Goal: Task Accomplishment & Management: Complete application form

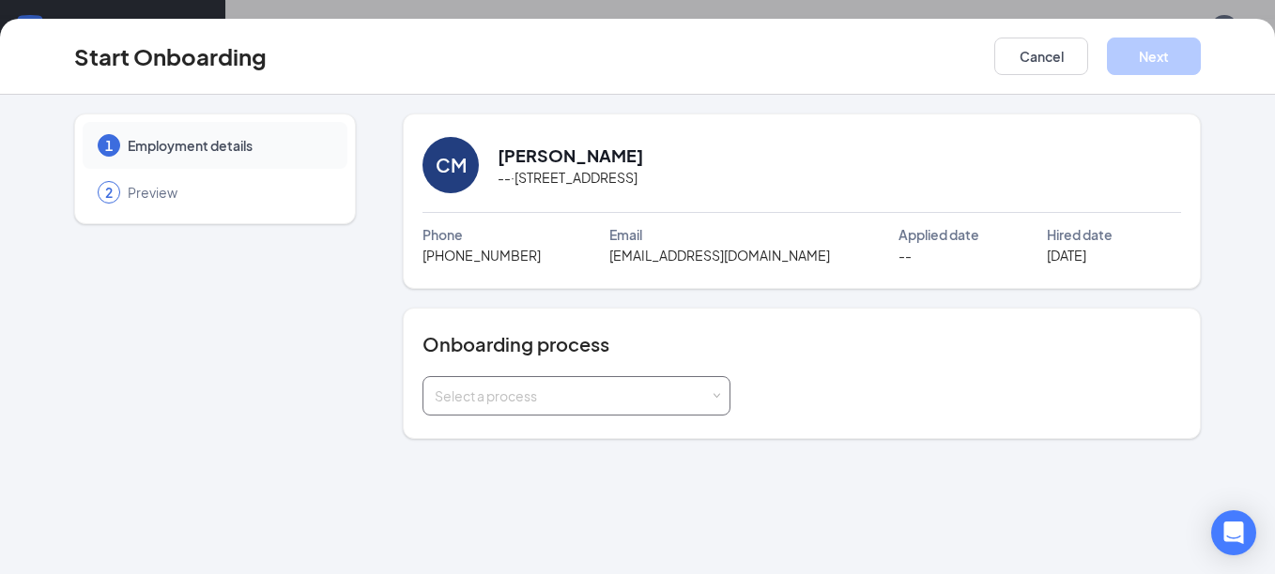
click at [559, 405] on div "Select a process" at bounding box center [572, 396] width 275 height 19
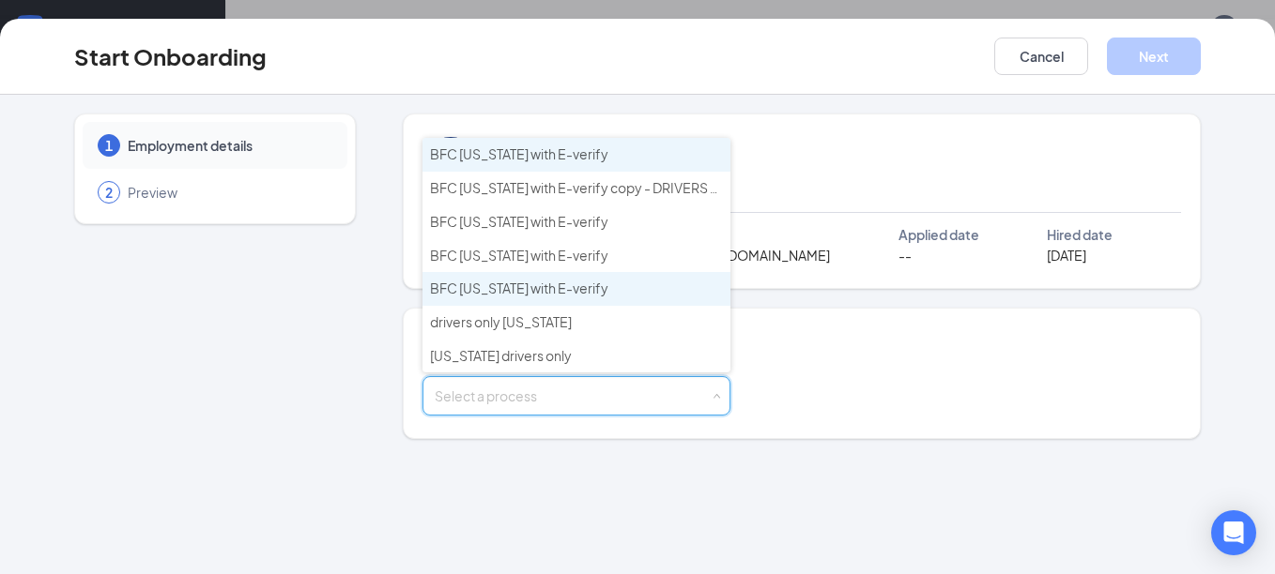
click at [554, 295] on span "BFC Nebraska with E-verify" at bounding box center [519, 288] width 178 height 17
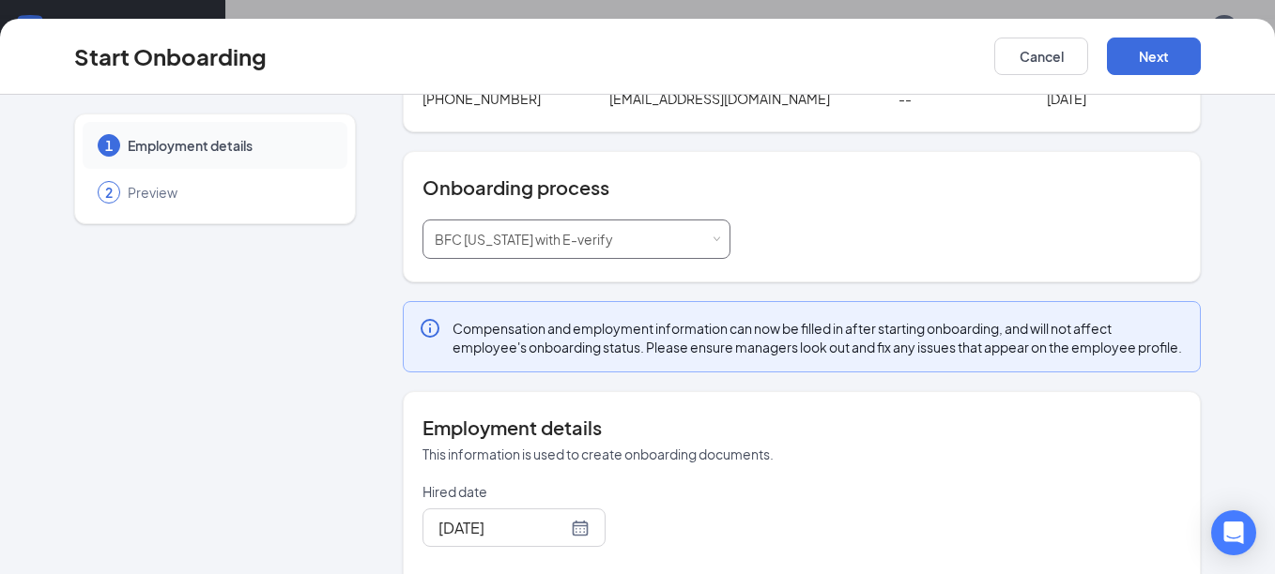
scroll to position [119, 0]
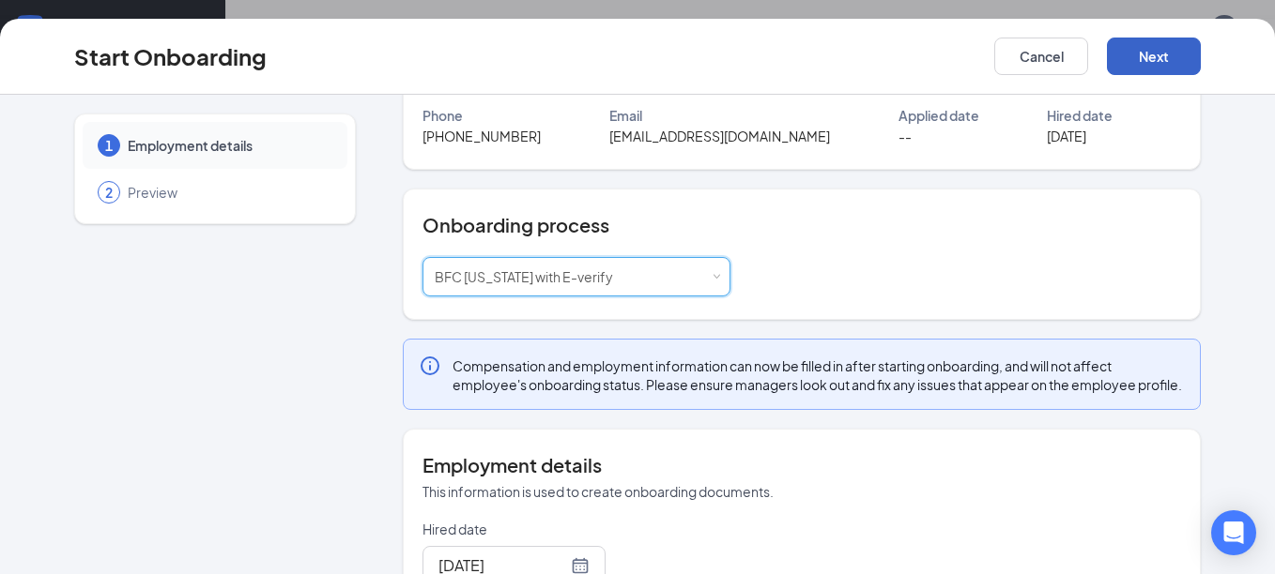
click at [1158, 69] on button "Next" at bounding box center [1154, 57] width 94 height 38
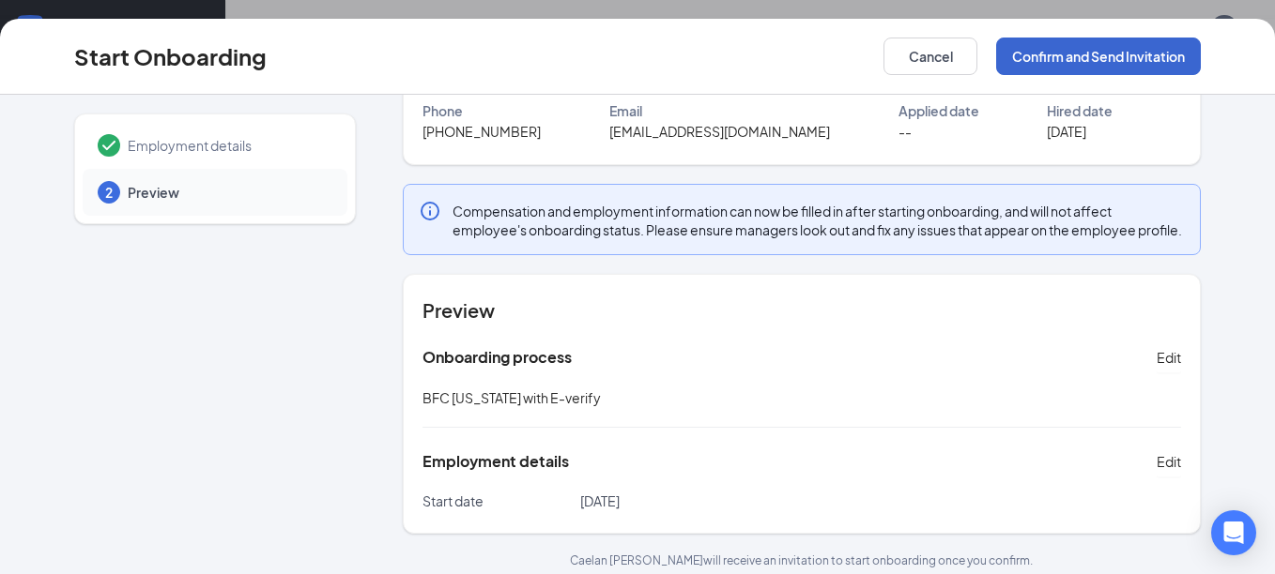
scroll to position [128, 0]
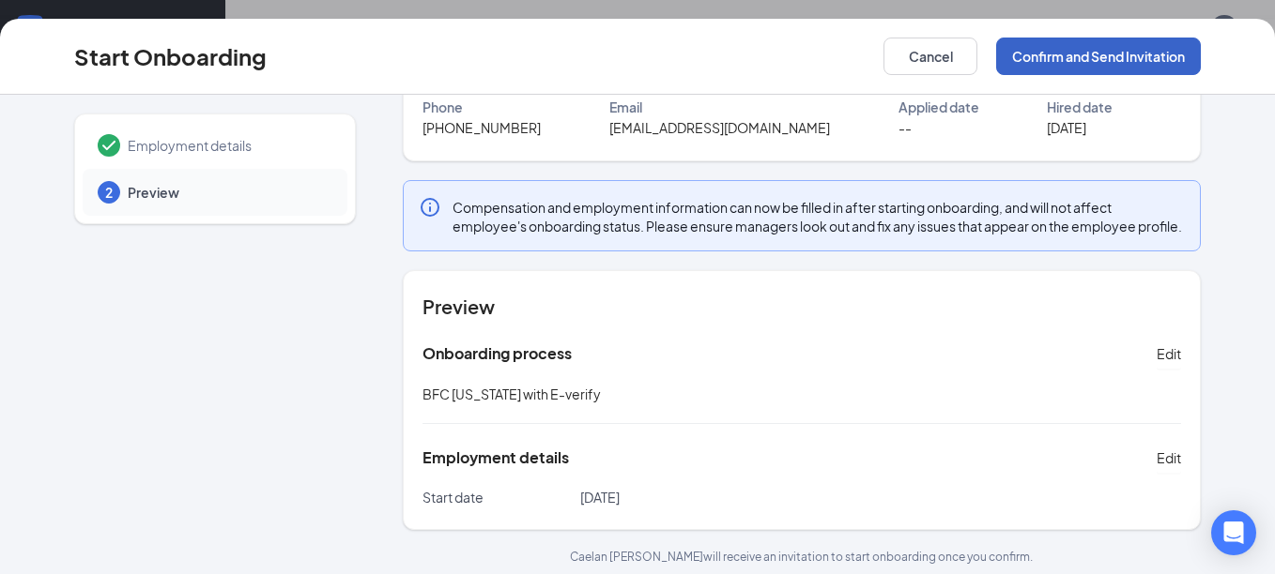
click at [1057, 63] on button "Confirm and Send Invitation" at bounding box center [1098, 57] width 205 height 38
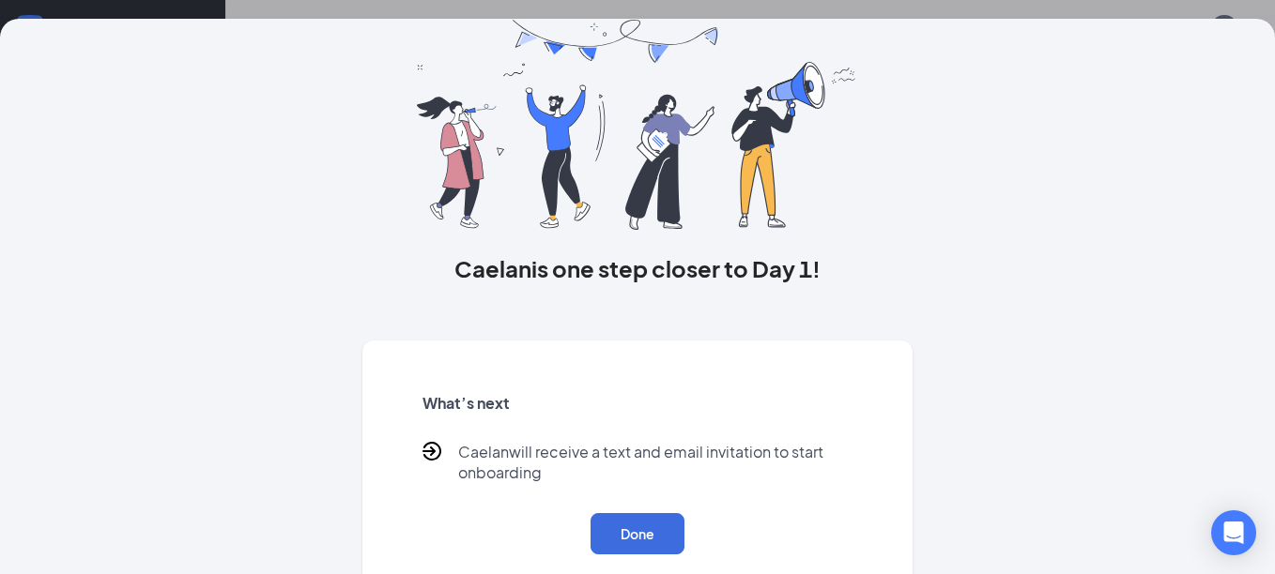
scroll to position [107, 0]
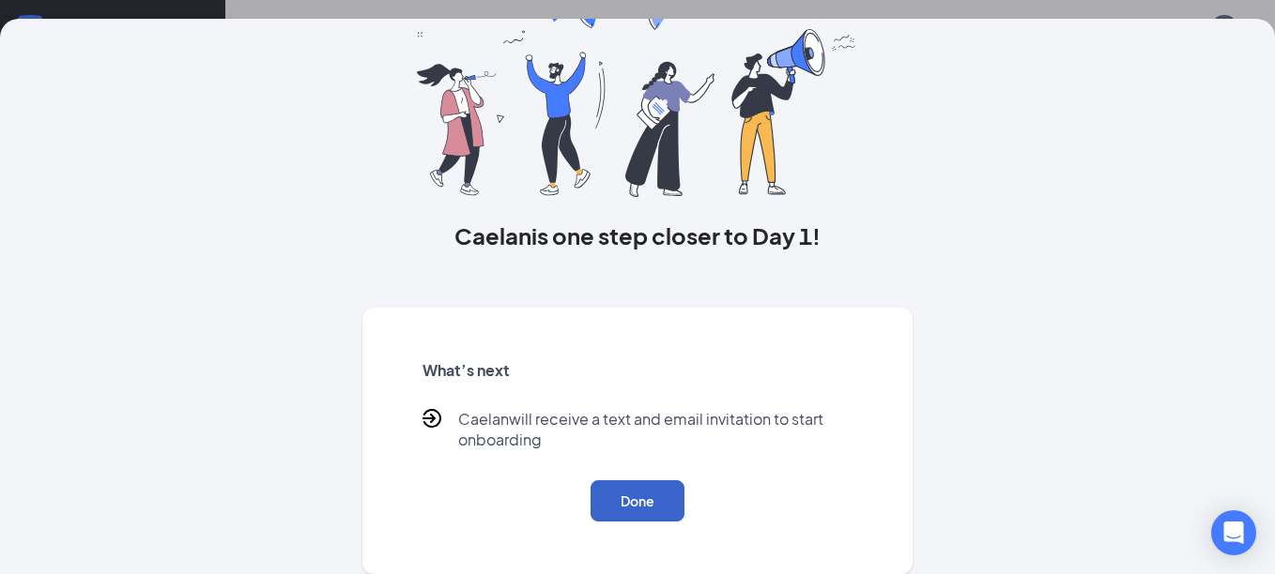
click at [630, 510] on button "Done" at bounding box center [637, 501] width 94 height 41
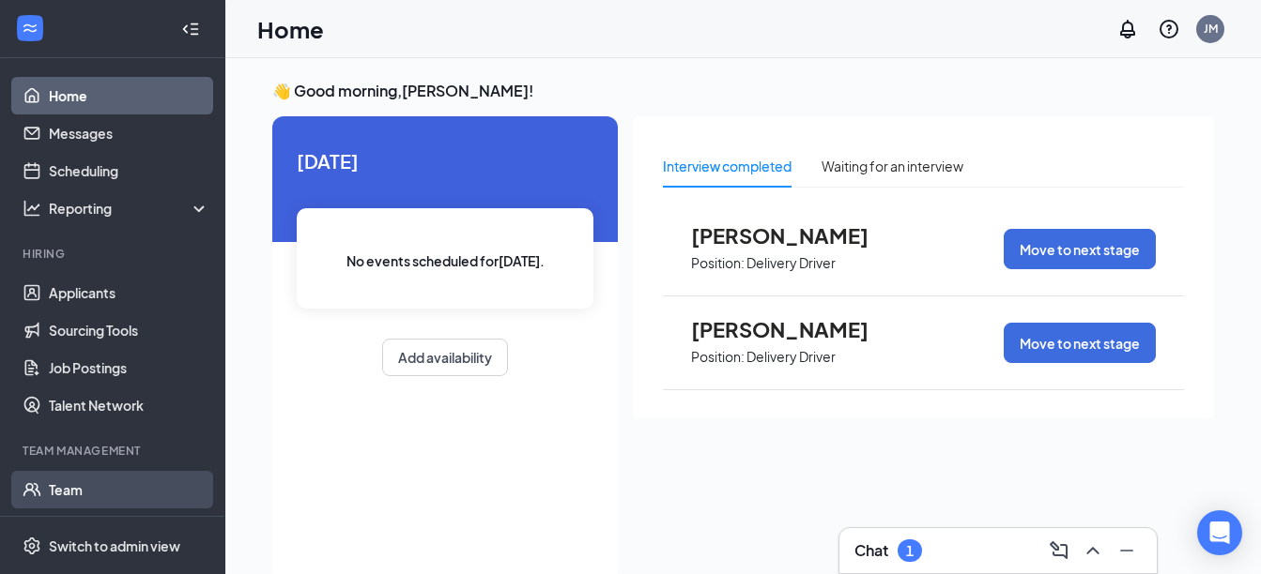
click at [96, 499] on link "Team" at bounding box center [129, 490] width 161 height 38
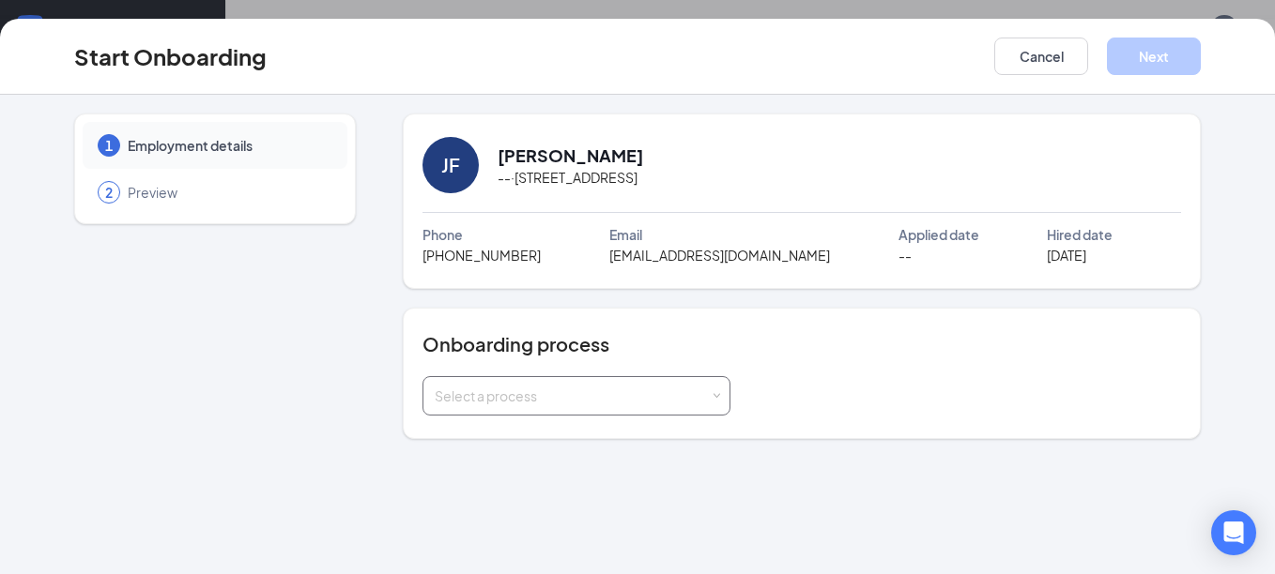
click at [549, 400] on div "Select a process" at bounding box center [572, 396] width 275 height 19
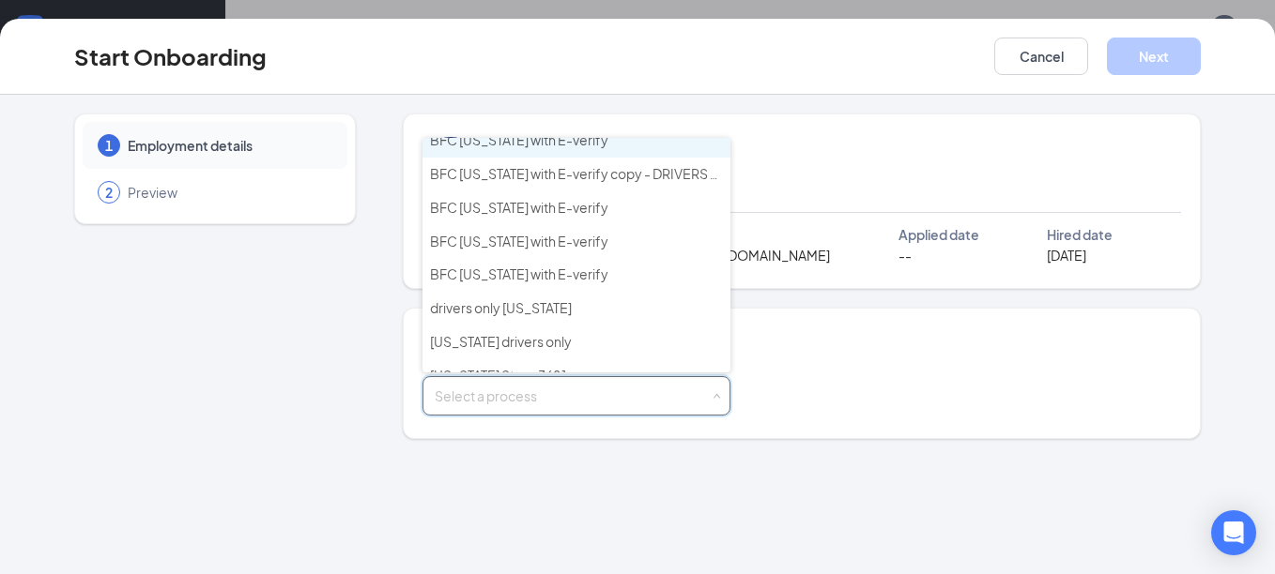
scroll to position [23, 0]
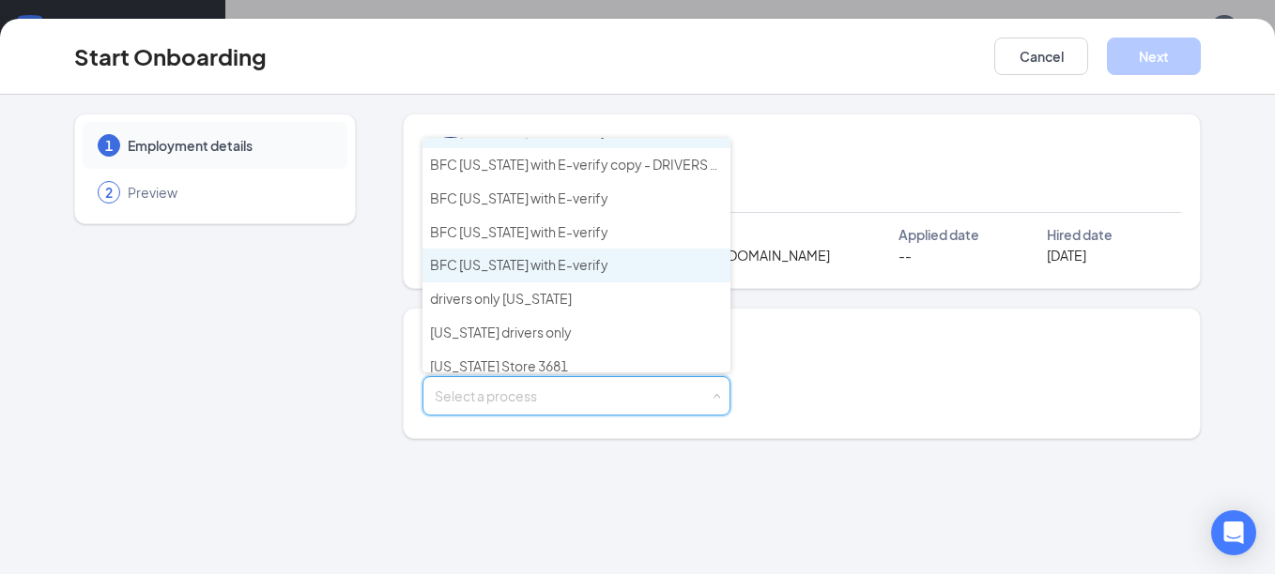
click at [574, 276] on li "BFC Nebraska with E-verify" at bounding box center [576, 266] width 308 height 34
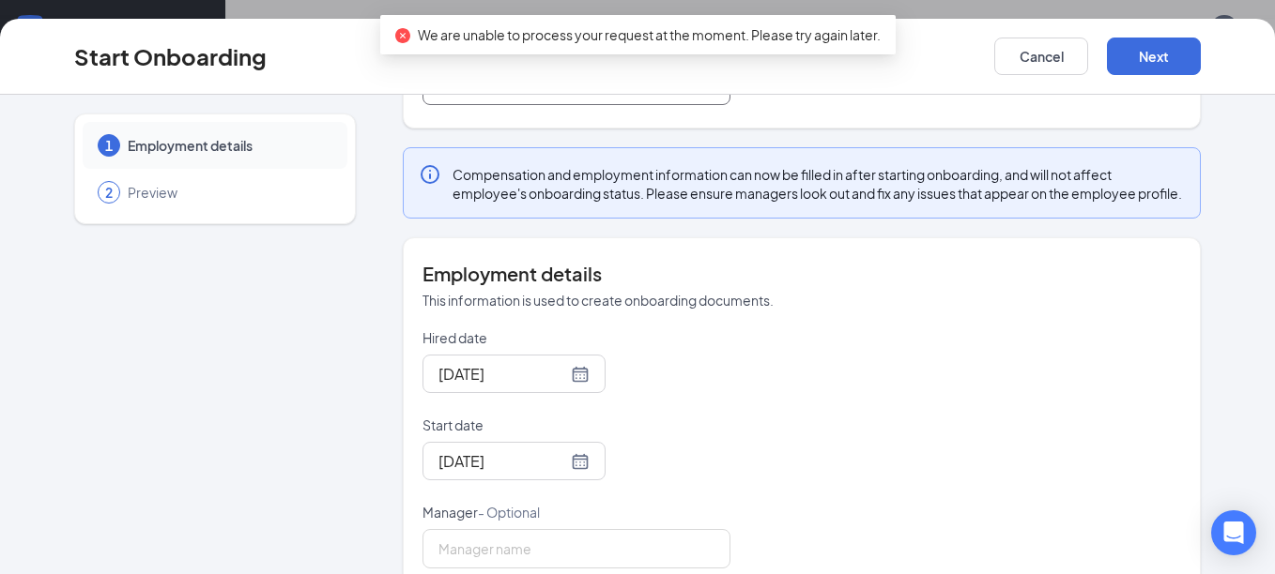
scroll to position [366, 0]
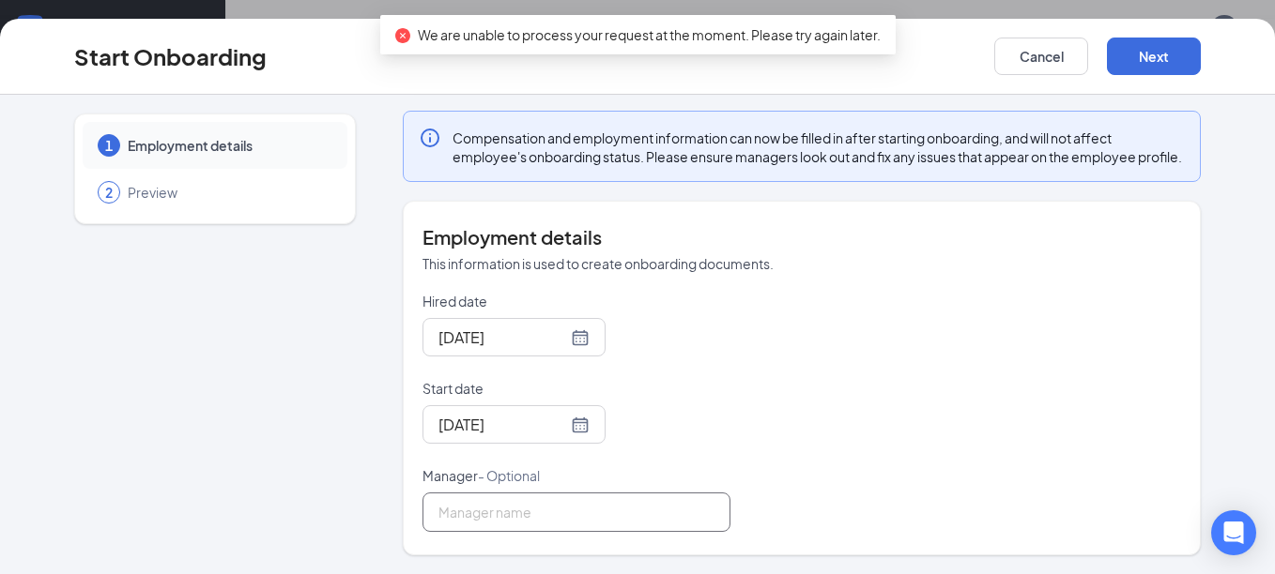
click at [540, 513] on input "Manager - Optional" at bounding box center [576, 512] width 308 height 39
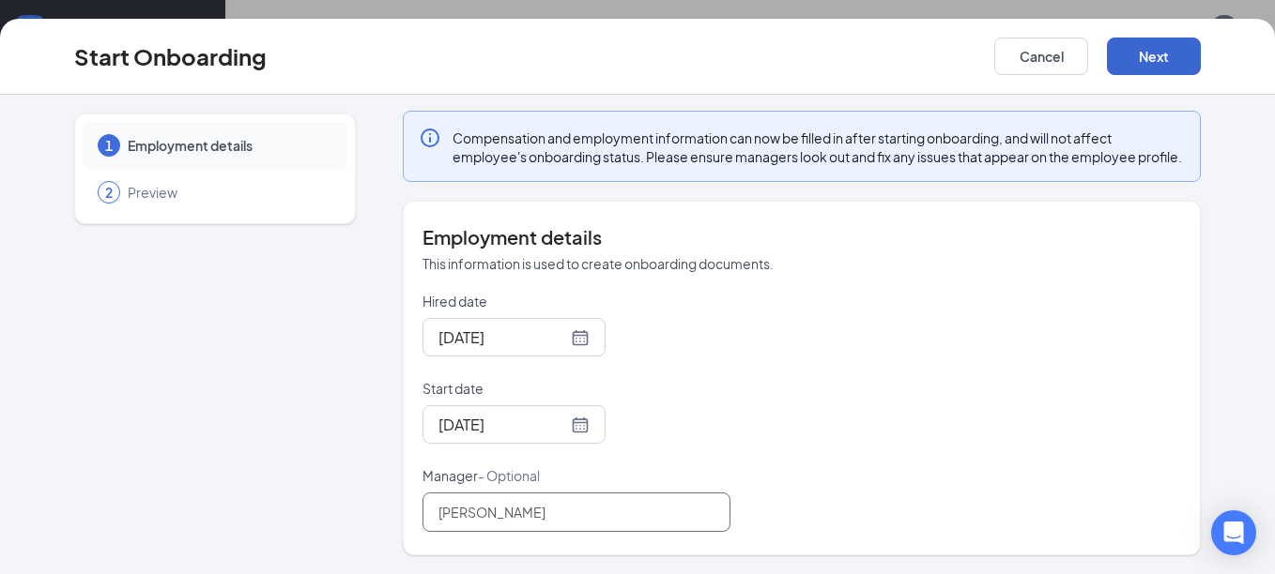
type input "Jessica Meyer"
click at [1164, 69] on button "Next" at bounding box center [1154, 57] width 94 height 38
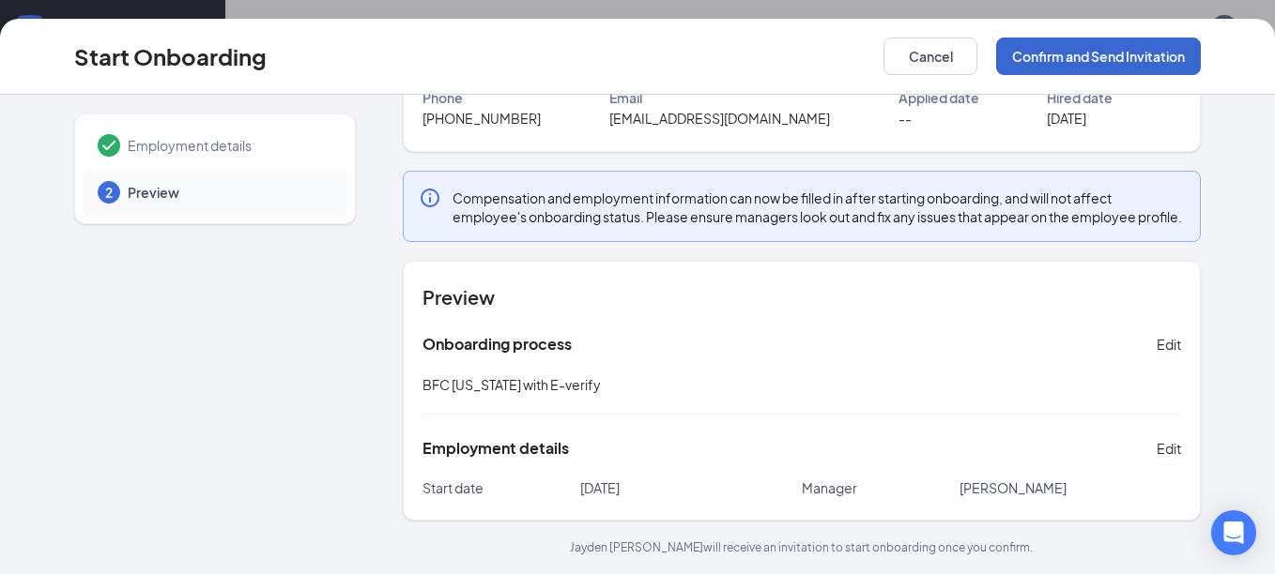
scroll to position [156, 0]
click at [1150, 59] on button "Confirm and Send Invitation" at bounding box center [1098, 57] width 205 height 38
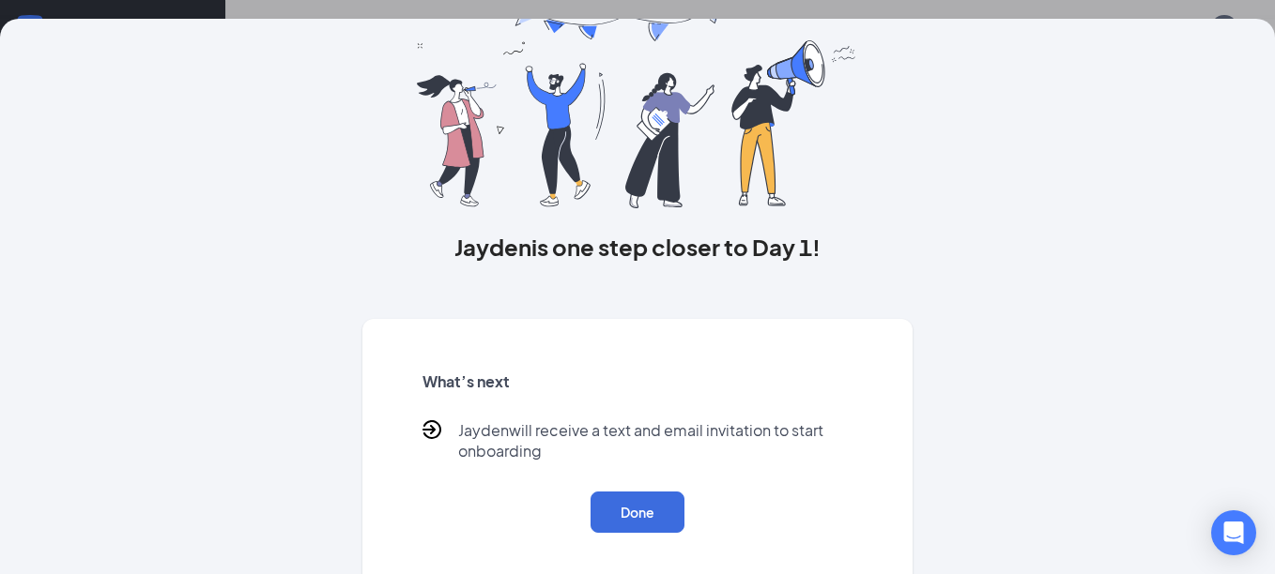
scroll to position [107, 0]
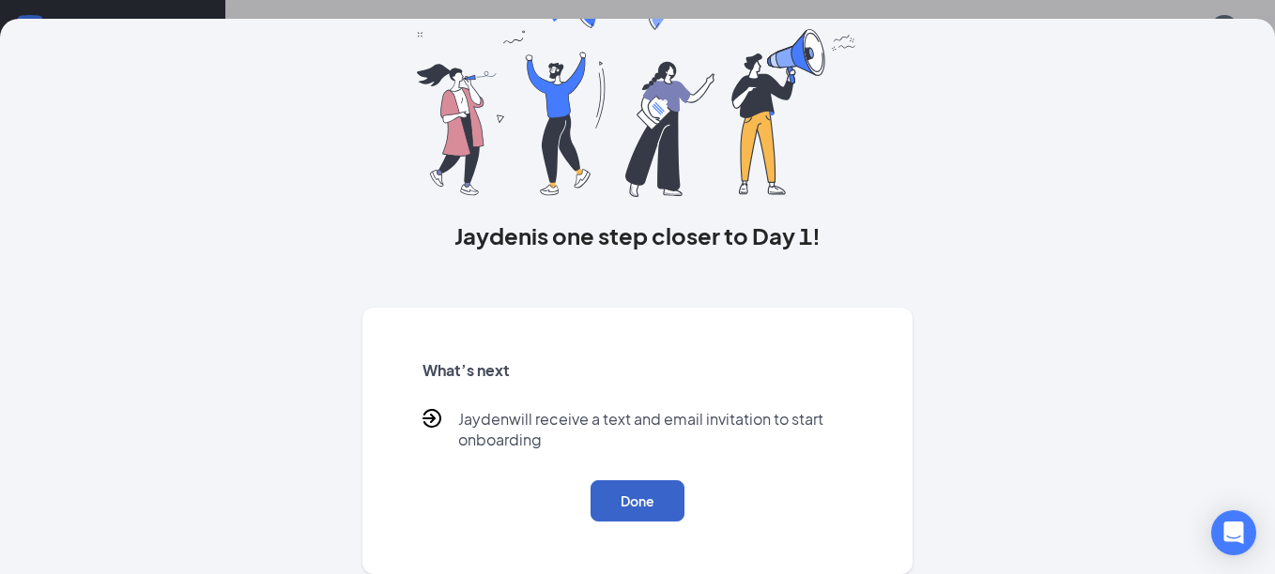
click at [620, 504] on button "Done" at bounding box center [637, 501] width 94 height 41
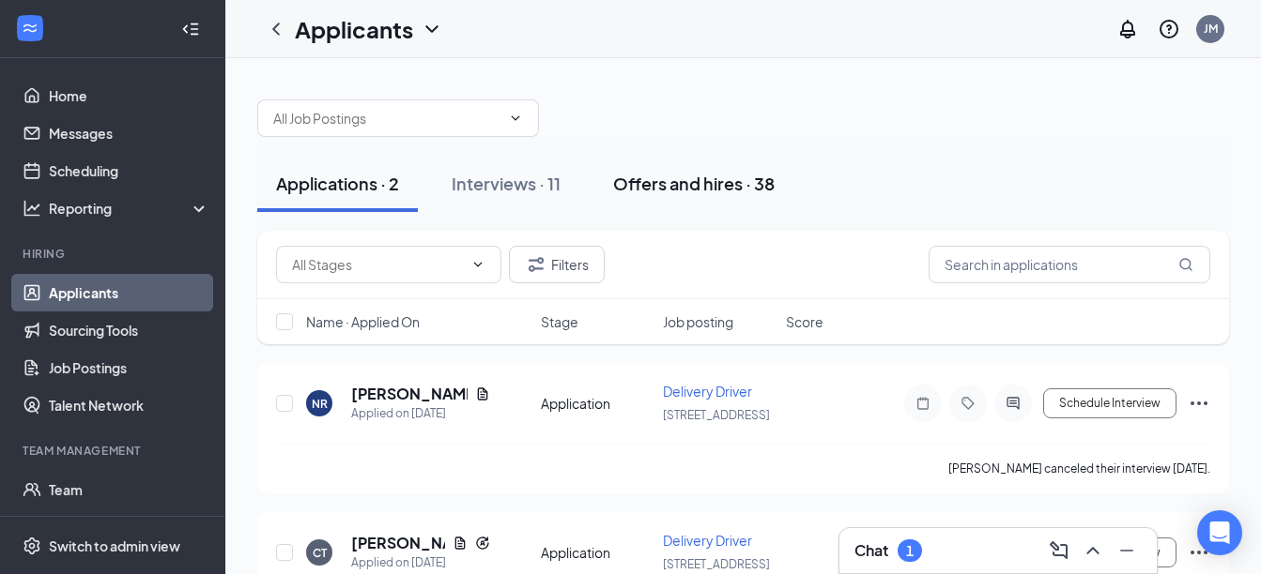
click at [671, 198] on button "Offers and hires · 38" at bounding box center [693, 184] width 199 height 56
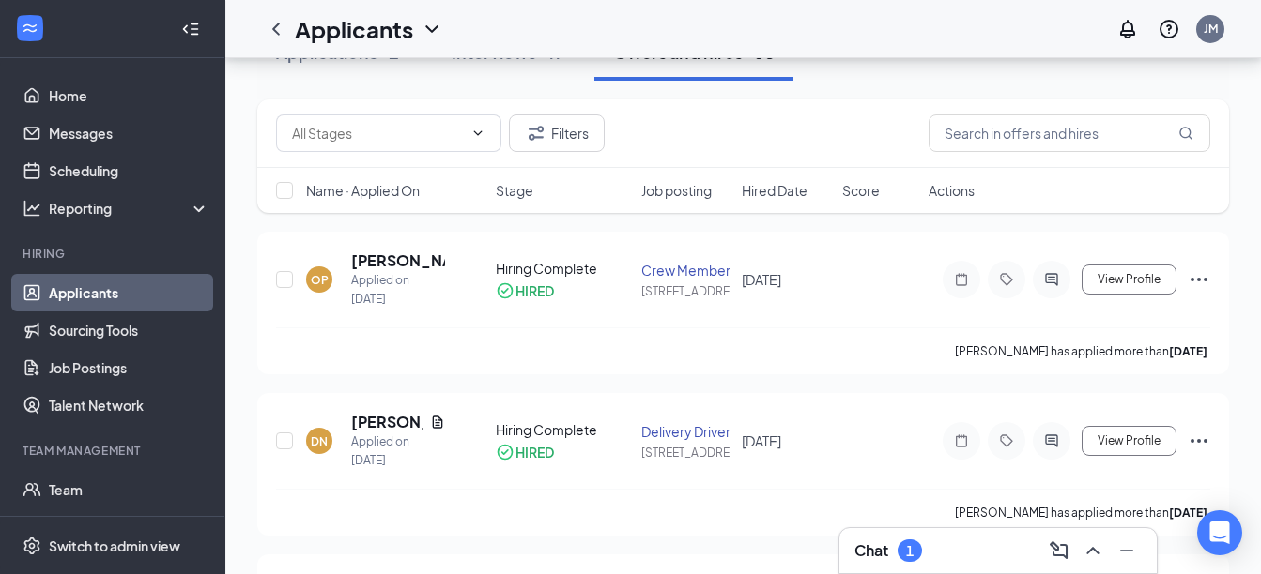
scroll to position [47, 0]
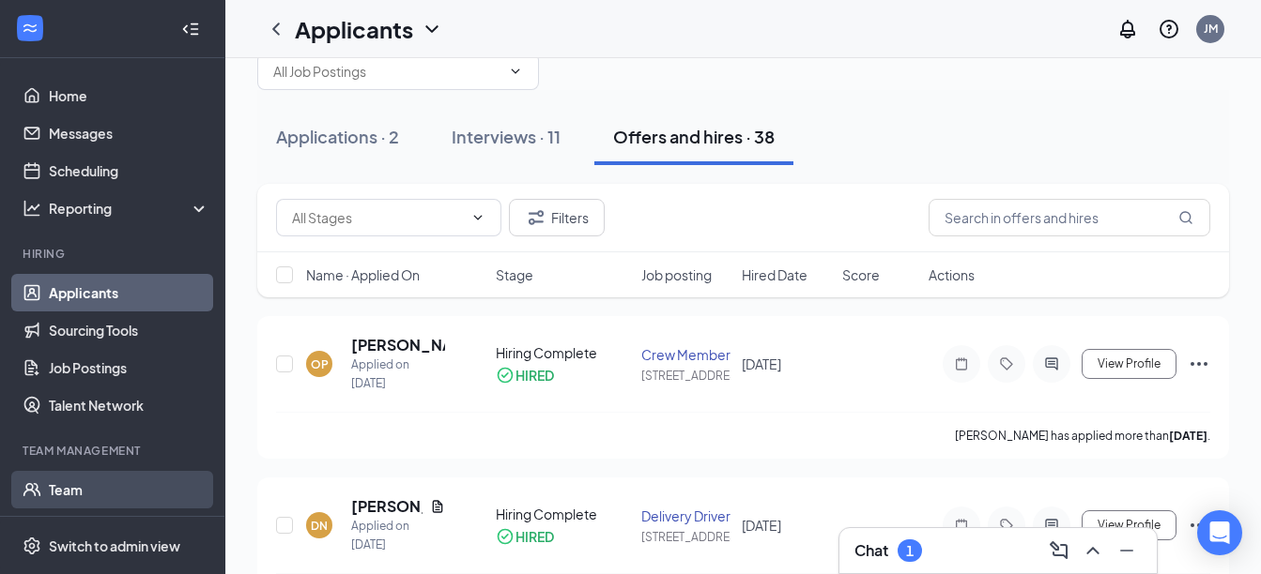
click at [82, 503] on link "Team" at bounding box center [129, 490] width 161 height 38
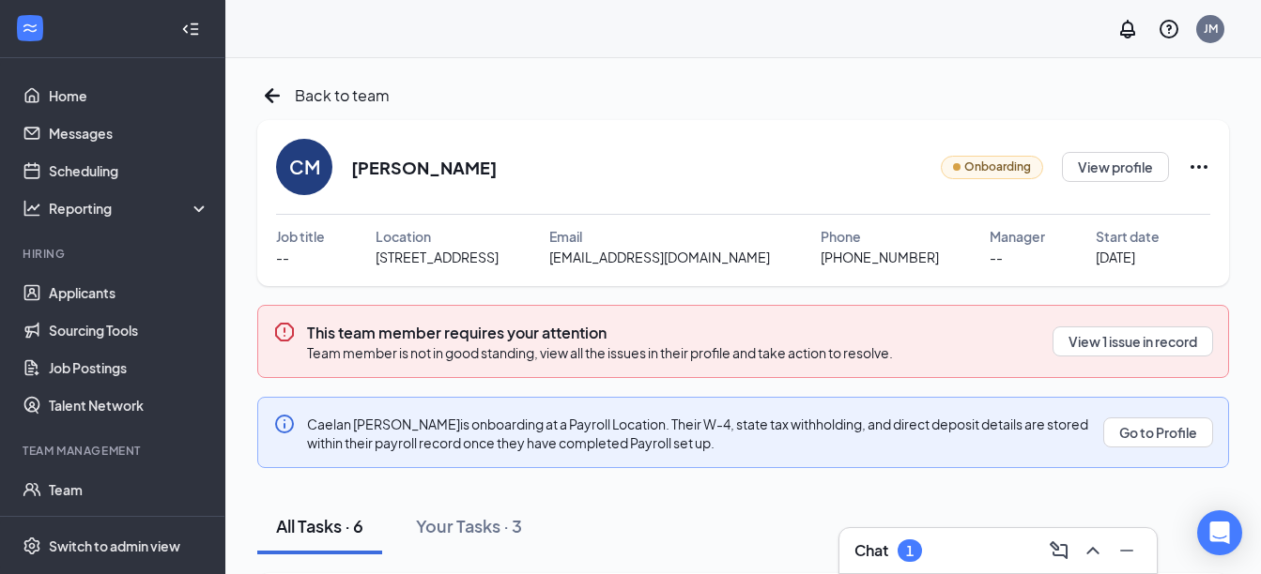
click at [627, 332] on h3 "This team member requires your attention" at bounding box center [600, 333] width 586 height 21
click at [89, 90] on link "Home" at bounding box center [129, 96] width 161 height 38
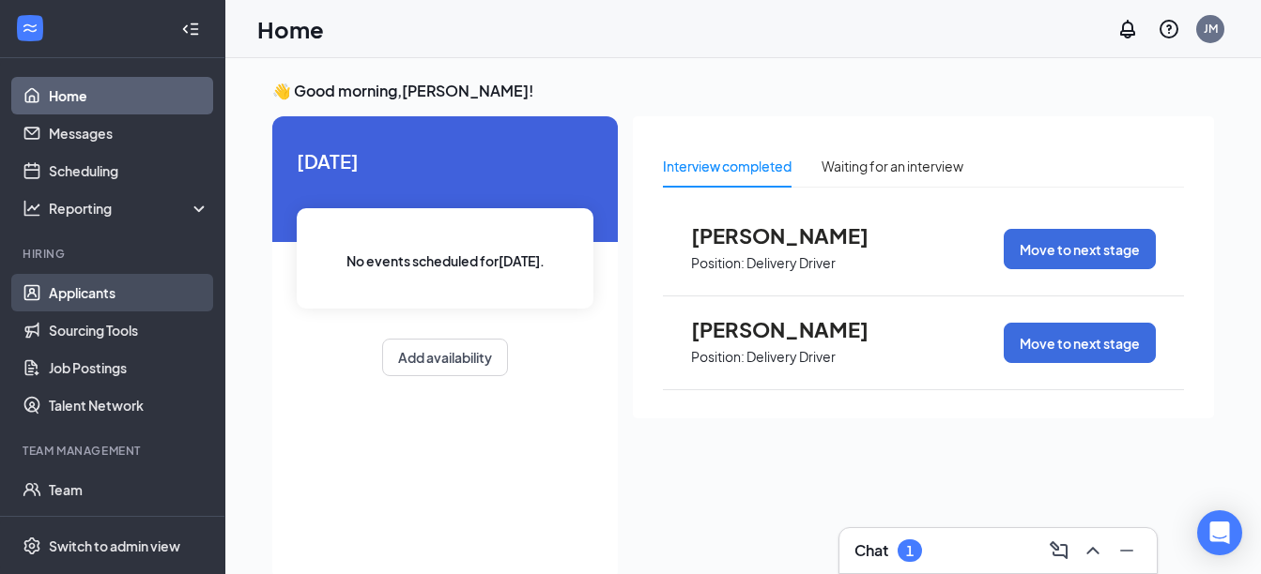
click at [64, 297] on link "Applicants" at bounding box center [129, 293] width 161 height 38
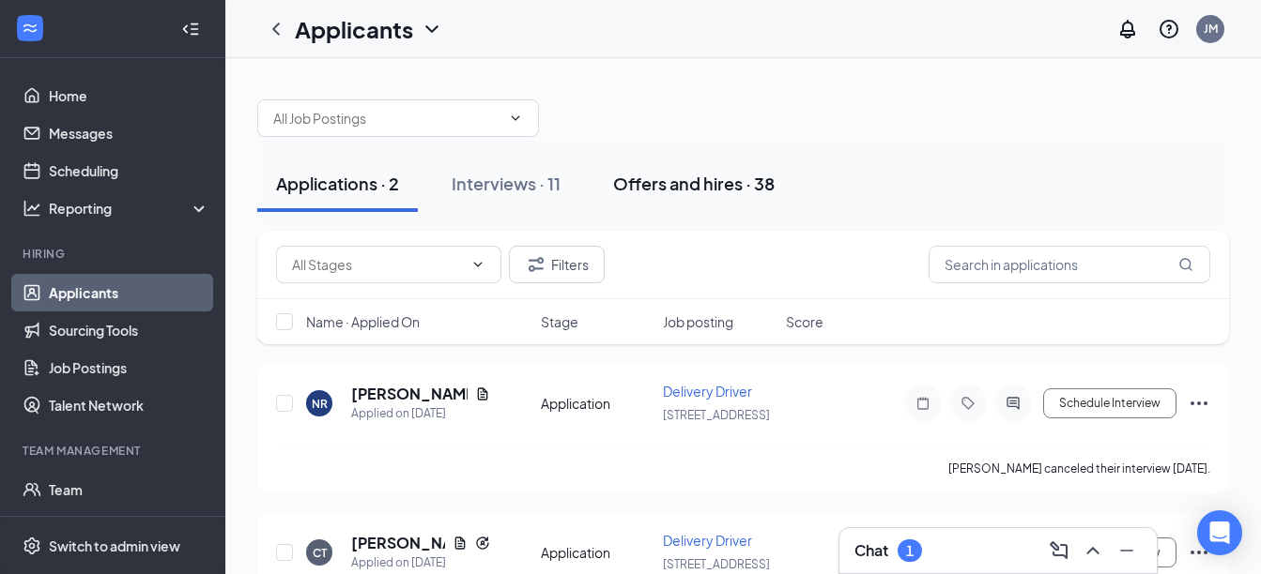
click at [682, 181] on div "Offers and hires · 38" at bounding box center [693, 183] width 161 height 23
